Goal: Information Seeking & Learning: Learn about a topic

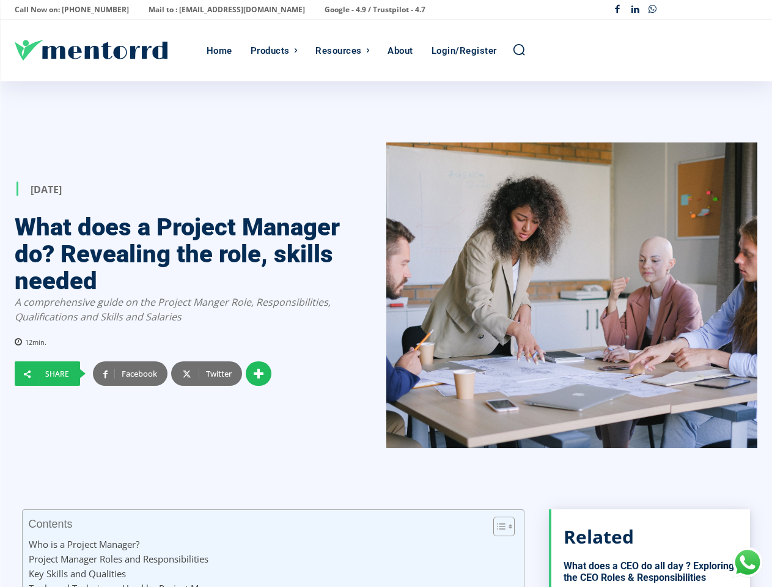
click at [386, 293] on div at bounding box center [572, 295] width 372 height 306
click at [68, 10] on p "Call Now on: [PHONE_NUMBER]" at bounding box center [72, 9] width 114 height 17
click at [193, 10] on p "Mail to : [EMAIL_ADDRESS][DOMAIN_NAME]" at bounding box center [226, 9] width 156 height 17
click at [324, 10] on p "Google - 4.9 / Trustpilot - 4.7" at bounding box center [374, 9] width 101 height 17
click at [683, 10] on div "Facebook Linkedin Whatsapp" at bounding box center [683, 10] width 148 height 18
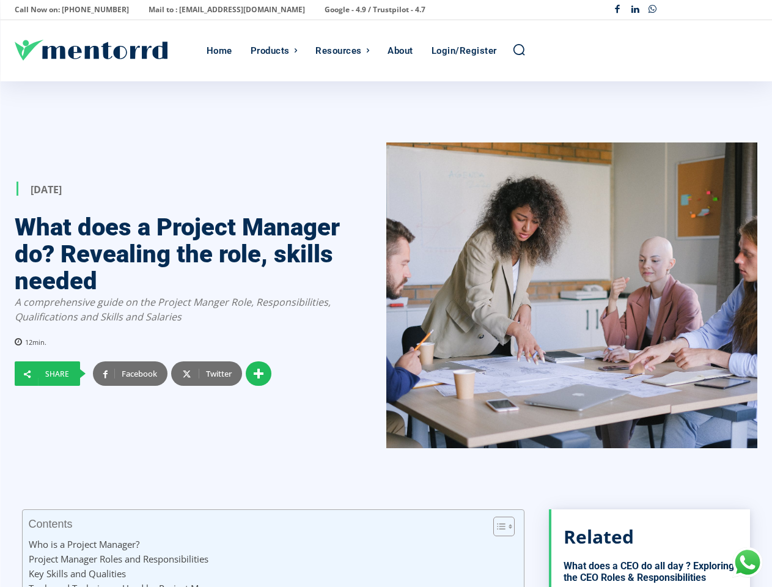
click at [274, 51] on div "Products" at bounding box center [270, 50] width 39 height 61
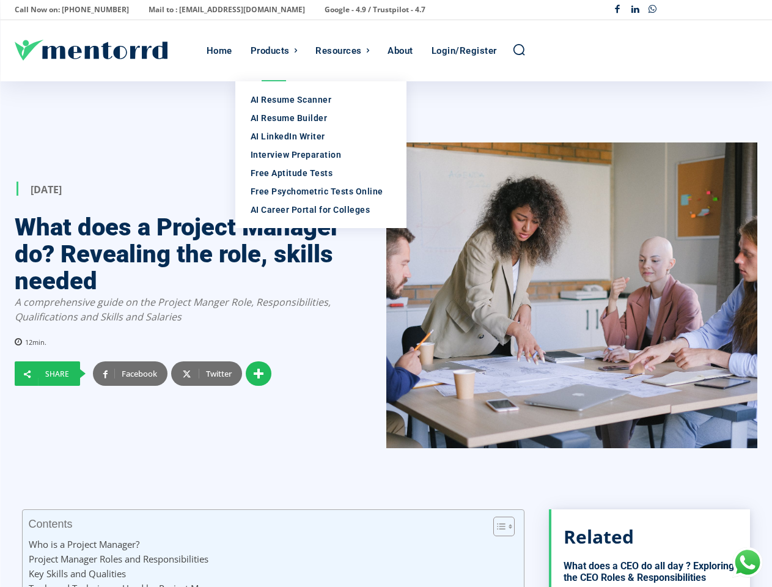
click at [342, 51] on div "Resources" at bounding box center [338, 50] width 46 height 61
click at [519, 50] on icon "Search" at bounding box center [518, 49] width 13 height 13
